Goal: Information Seeking & Learning: Understand process/instructions

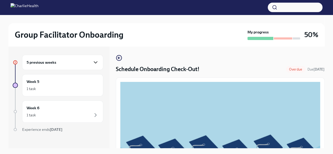
click at [93, 61] on icon "button" at bounding box center [95, 62] width 6 height 6
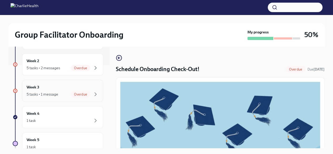
scroll to position [81, 0]
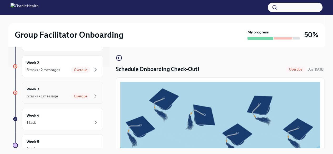
click at [77, 96] on span "Overdue" at bounding box center [80, 96] width 19 height 4
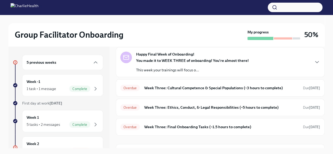
scroll to position [61, 0]
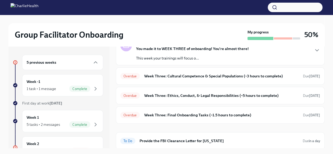
drag, startPoint x: 320, startPoint y: 118, endPoint x: 315, endPoint y: 128, distance: 11.1
click at [315, 128] on div "Overdue Schedule Onboarding Check-Out! Due [DATE] Happy Final Week of Onboardin…" at bounding box center [220, 79] width 209 height 140
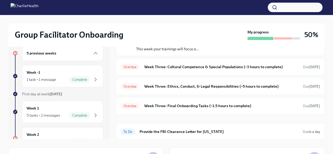
scroll to position [0, 0]
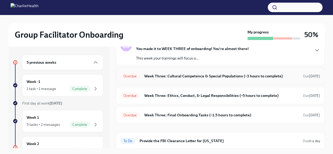
click at [185, 77] on h6 "Week Three: Cultural Competence & Special Populations (~3 hours to complete)" at bounding box center [221, 76] width 155 height 6
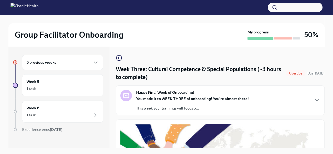
scroll to position [9, 0]
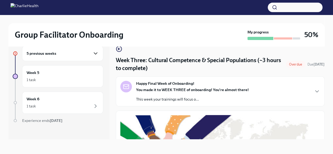
click at [94, 53] on icon "button" at bounding box center [95, 54] width 3 height 2
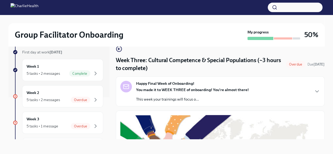
scroll to position [34, 0]
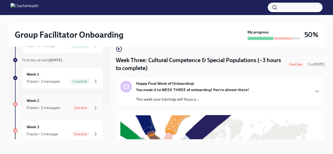
click at [76, 107] on span "Overdue" at bounding box center [80, 108] width 19 height 4
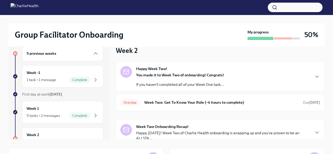
drag, startPoint x: 320, startPoint y: 75, endPoint x: 314, endPoint y: 89, distance: 15.6
click at [314, 89] on div "Happy Week Two! You made it to Week Two of onboarding! Congrats! If you haven't…" at bounding box center [220, 77] width 209 height 30
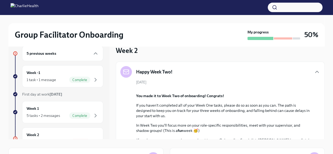
drag, startPoint x: 325, startPoint y: 67, endPoint x: 326, endPoint y: 75, distance: 8.5
click at [326, 75] on div "Group Facilitator Onboarding My progress 50% 5 previous weeks Week -1 1 task • …" at bounding box center [166, 113] width 333 height 215
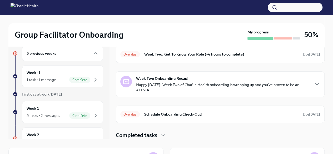
scroll to position [216, 0]
click at [314, 84] on icon "button" at bounding box center [317, 84] width 6 height 6
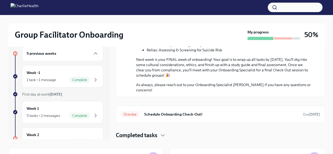
scroll to position [369, 0]
